Goal: Check status

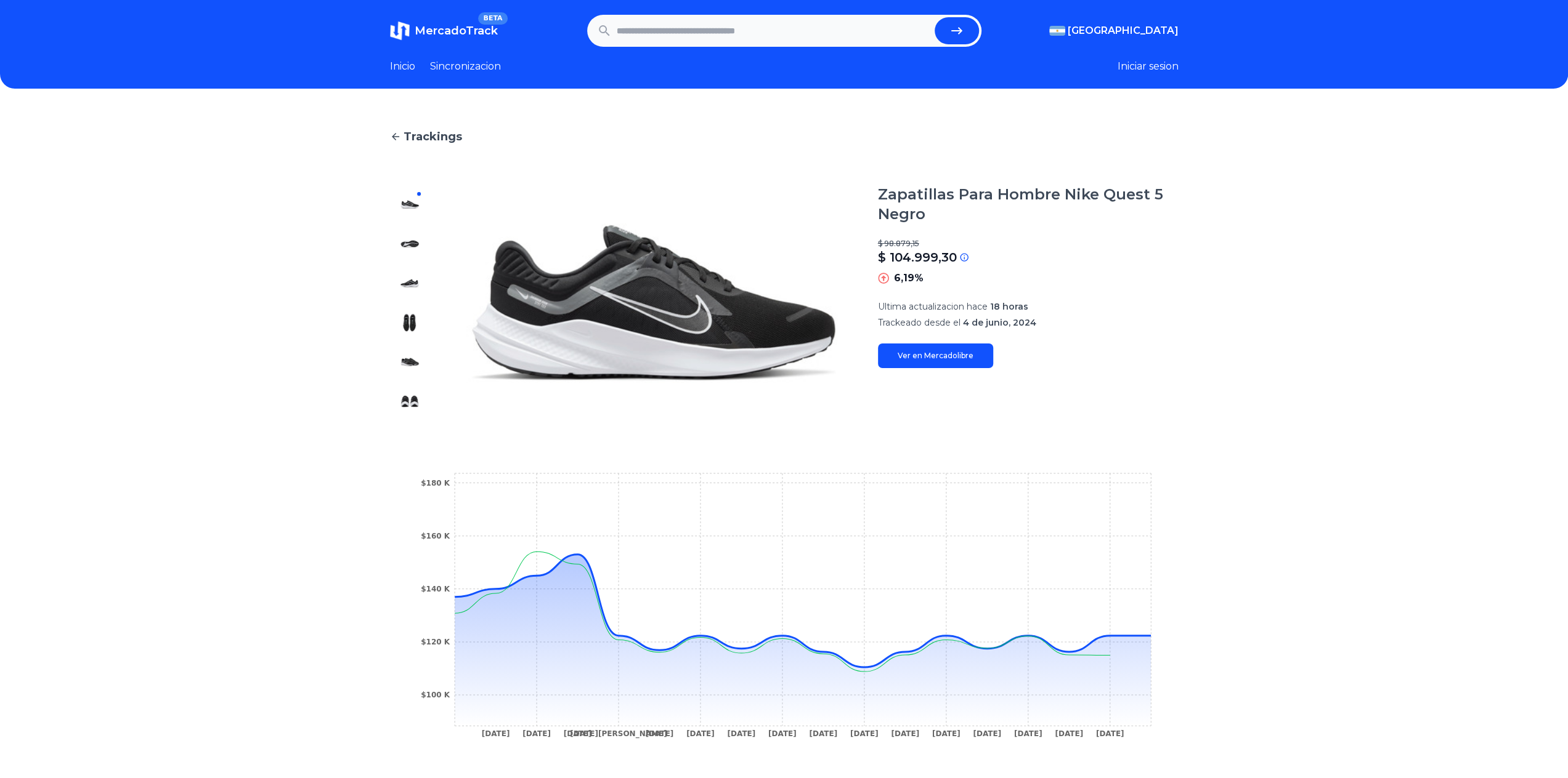
click at [198, 494] on div "Trackings Zapatillas Para Hombre Nike Quest 5 Negro $ 98.879,15 $ 104.999,30 Si…" at bounding box center [784, 497] width 1568 height 778
click at [190, 361] on div "Trackings Zapatillas Para Hombre Nike Quest 5 Negro $ 98.879,15 $ 104.999,30 Si…" at bounding box center [784, 497] width 1568 height 778
